Goal: Transaction & Acquisition: Purchase product/service

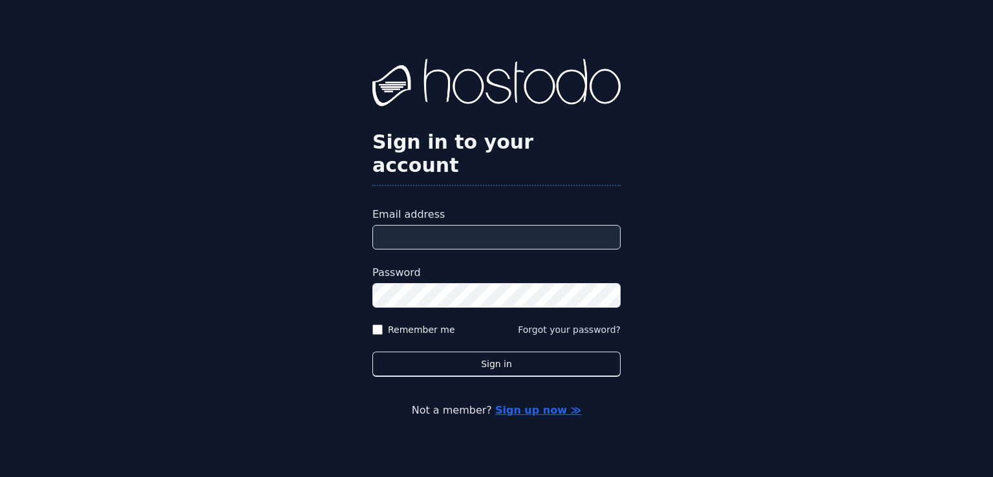
click at [157, 220] on div "Sign in to your account Email address Password Remember me Forgot your password…" at bounding box center [496, 238] width 993 height 477
click at [420, 225] on input "Email address" at bounding box center [496, 237] width 248 height 25
paste input "**********"
type input "**********"
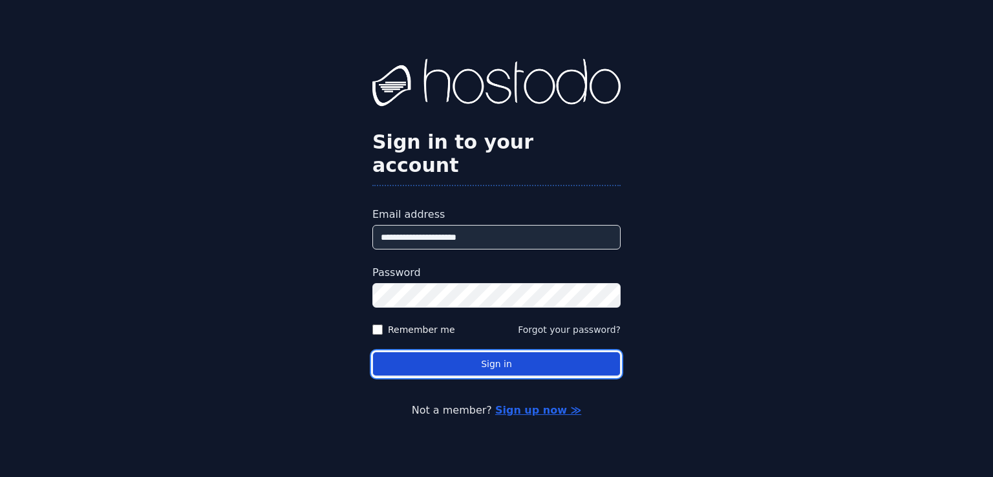
click at [452, 354] on button "Sign in" at bounding box center [496, 364] width 248 height 25
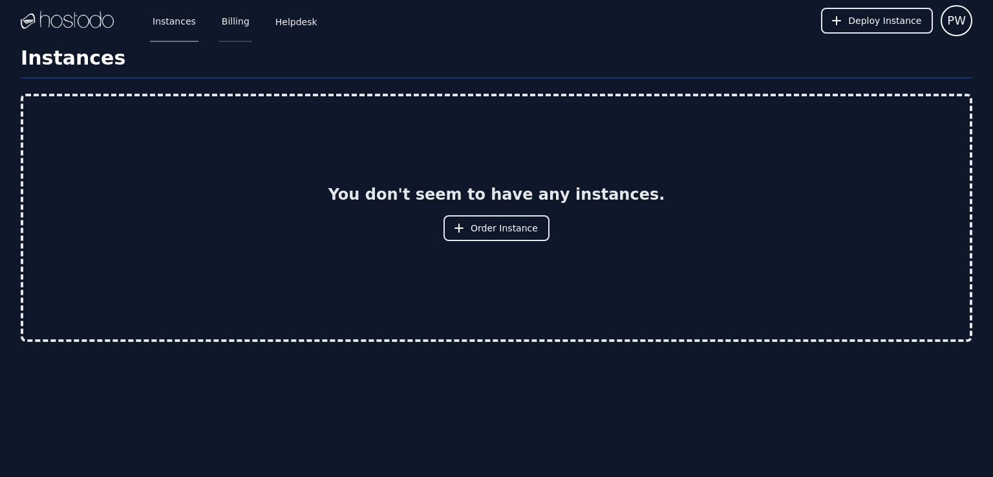
click at [226, 25] on link "Billing" at bounding box center [235, 20] width 33 height 43
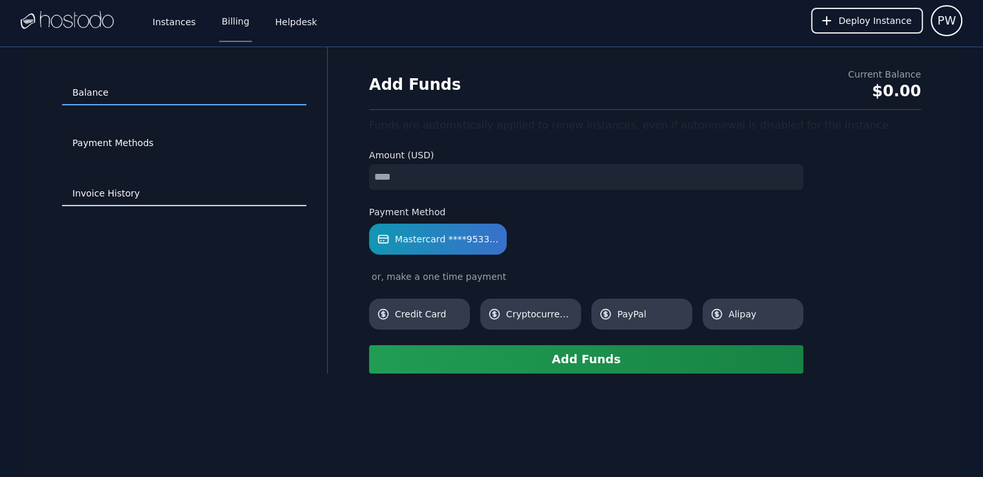
click at [106, 187] on link "Invoice History" at bounding box center [184, 194] width 244 height 25
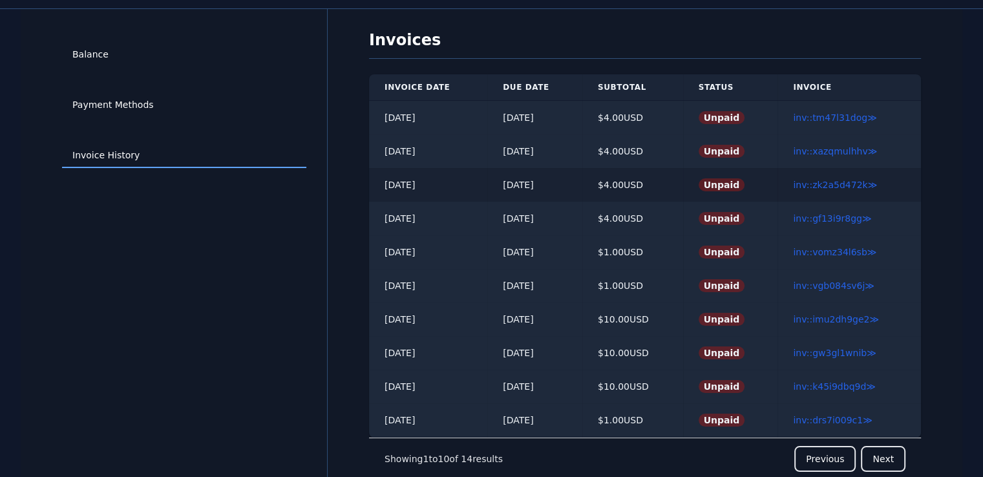
scroll to position [47, 0]
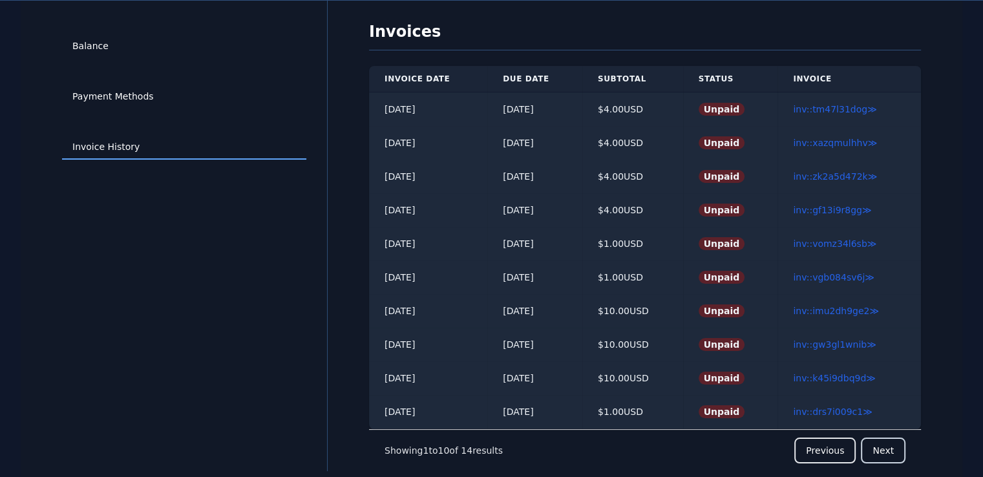
click at [879, 449] on button "Next" at bounding box center [883, 451] width 45 height 26
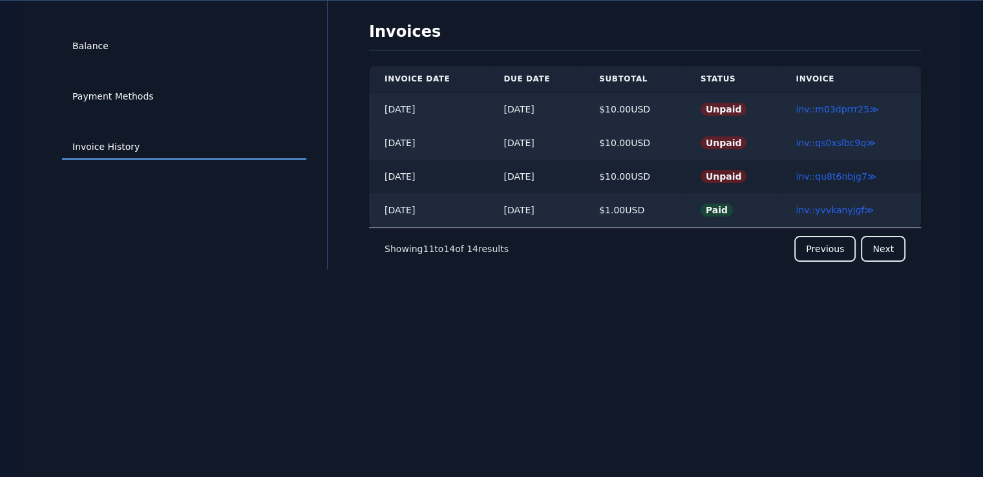
click at [670, 174] on div "$ 10.00 USD" at bounding box center [634, 176] width 70 height 13
click at [822, 176] on link "inv::qu8t6nbjg7 ≫" at bounding box center [836, 176] width 81 height 10
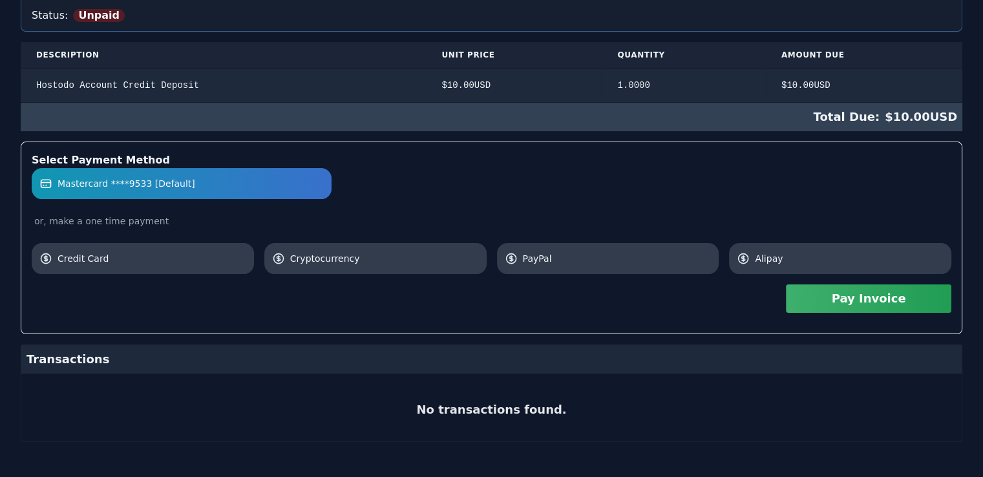
scroll to position [235, 0]
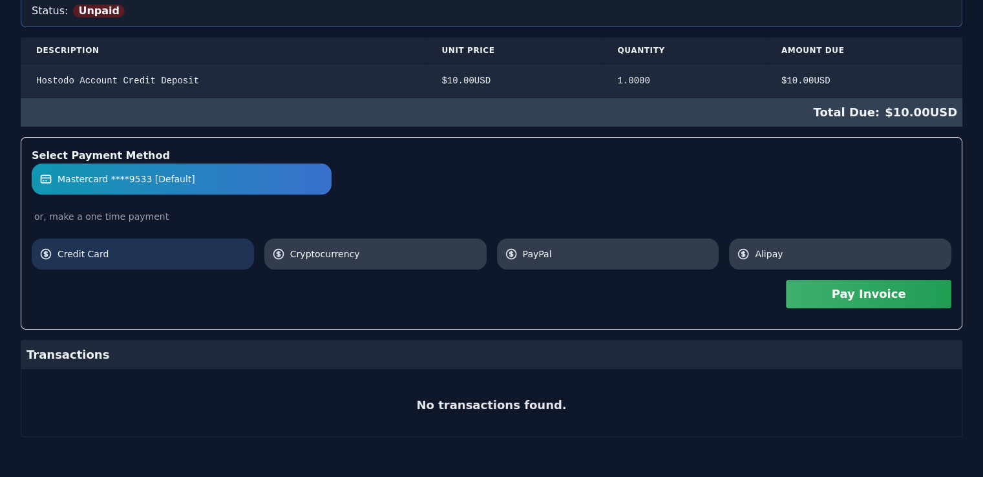
click at [107, 260] on link "Credit Card" at bounding box center [143, 253] width 222 height 31
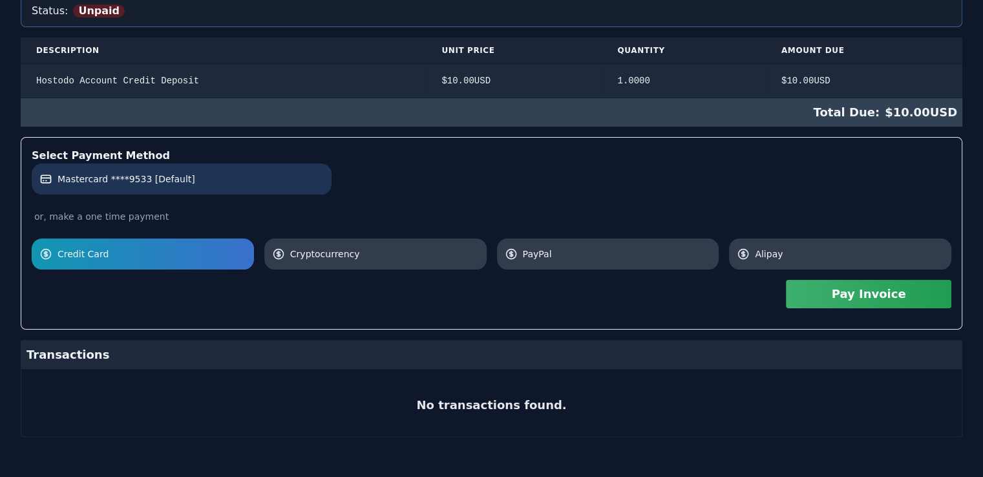
click at [202, 175] on label "Mastercard ****9533 [Default]" at bounding box center [181, 179] width 284 height 13
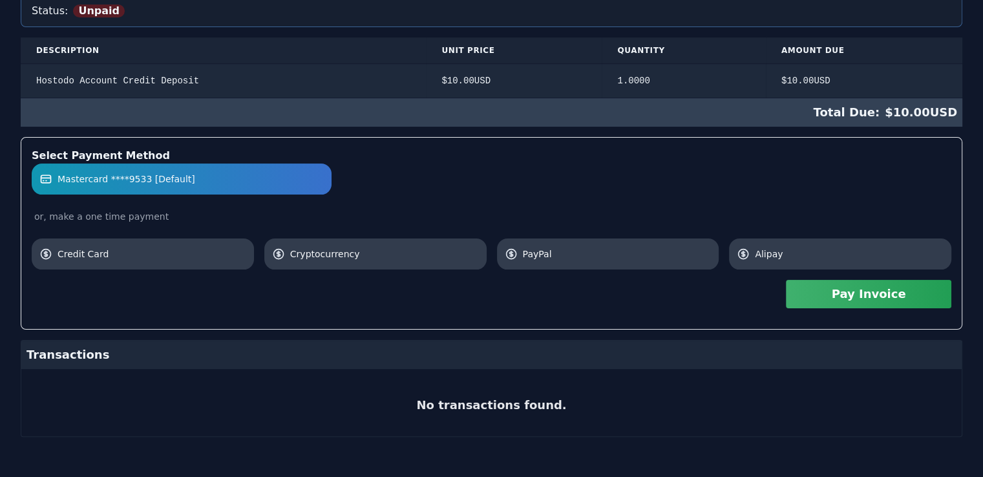
click at [880, 288] on button "Pay Invoice" at bounding box center [868, 294] width 165 height 28
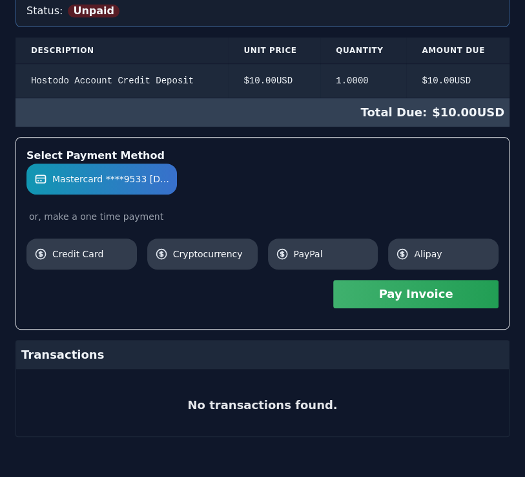
click at [431, 282] on button "Pay Invoice" at bounding box center [415, 294] width 165 height 28
click at [406, 295] on button "Pay Invoice" at bounding box center [415, 294] width 165 height 28
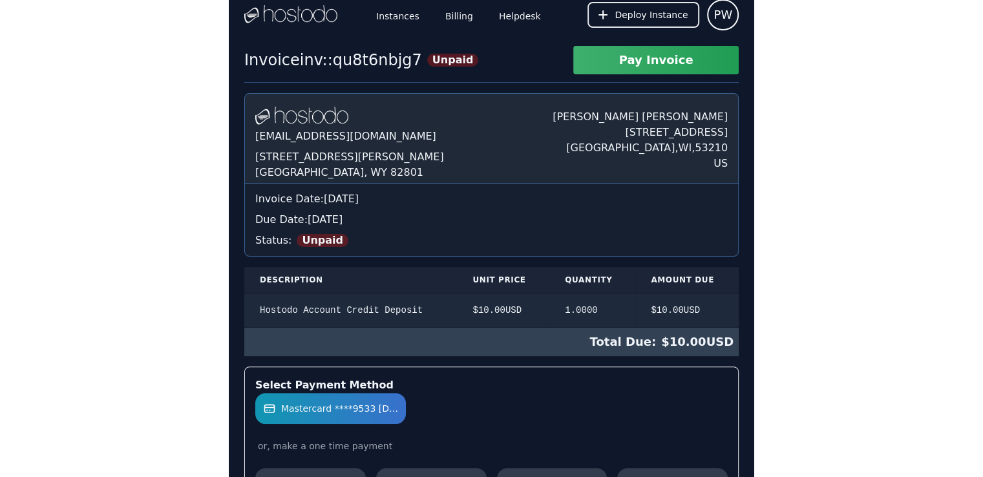
scroll to position [0, 0]
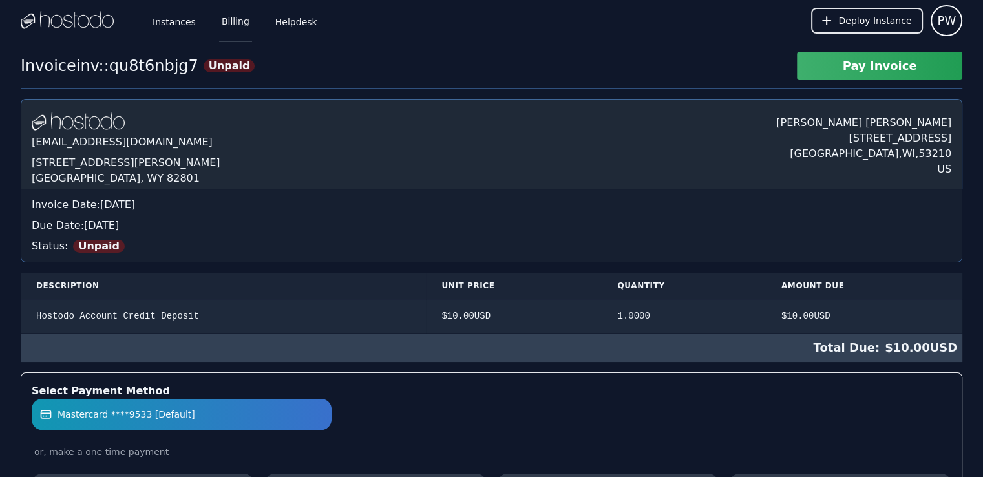
click at [238, 23] on link "Billing" at bounding box center [235, 20] width 33 height 43
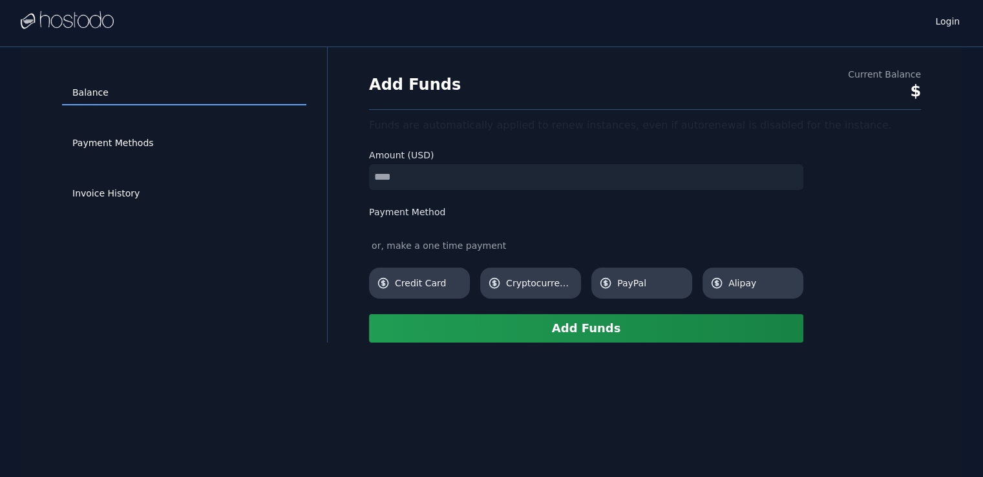
drag, startPoint x: 424, startPoint y: 172, endPoint x: 356, endPoint y: 175, distance: 67.9
click at [356, 175] on div "Add Funds Current Balance $ Funds are automatically applied to renew instances,…" at bounding box center [644, 205] width 593 height 275
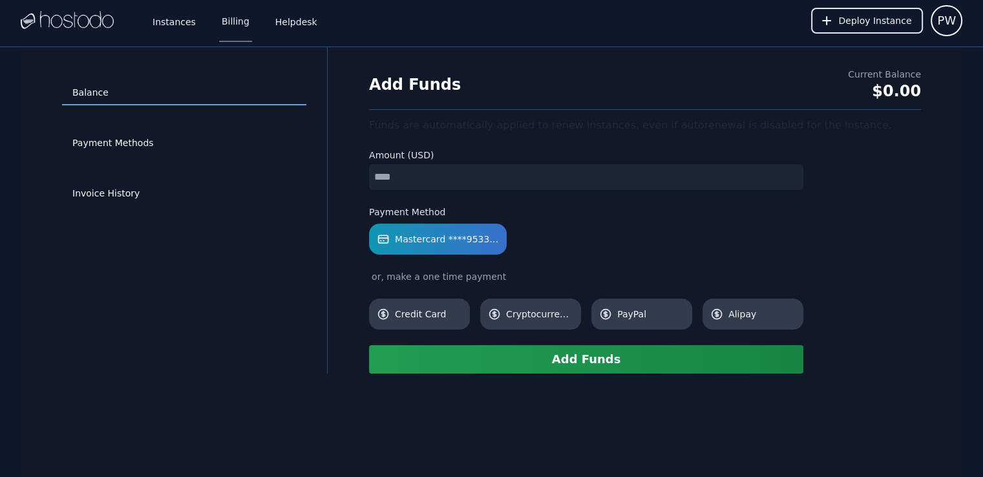
type input "*"
click at [457, 351] on button "Add Funds" at bounding box center [586, 359] width 434 height 28
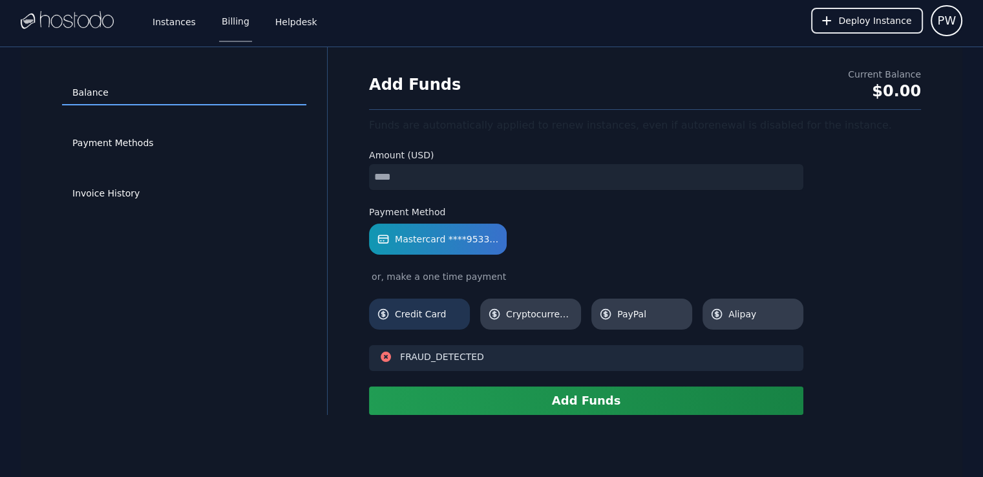
click at [430, 301] on link "Credit Card" at bounding box center [419, 314] width 101 height 31
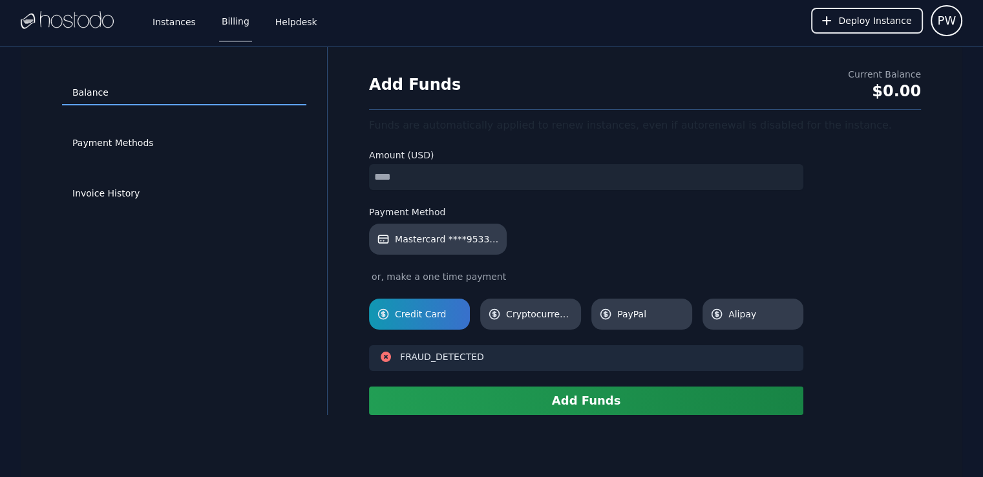
click at [483, 394] on button "Add Funds" at bounding box center [586, 400] width 434 height 28
click at [896, 84] on div "$0.00" at bounding box center [884, 91] width 73 height 21
drag, startPoint x: 154, startPoint y: 160, endPoint x: 574, endPoint y: 0, distance: 449.6
click at [155, 162] on div "Payment Methods" at bounding box center [184, 143] width 244 height 50
